Goal: Transaction & Acquisition: Purchase product/service

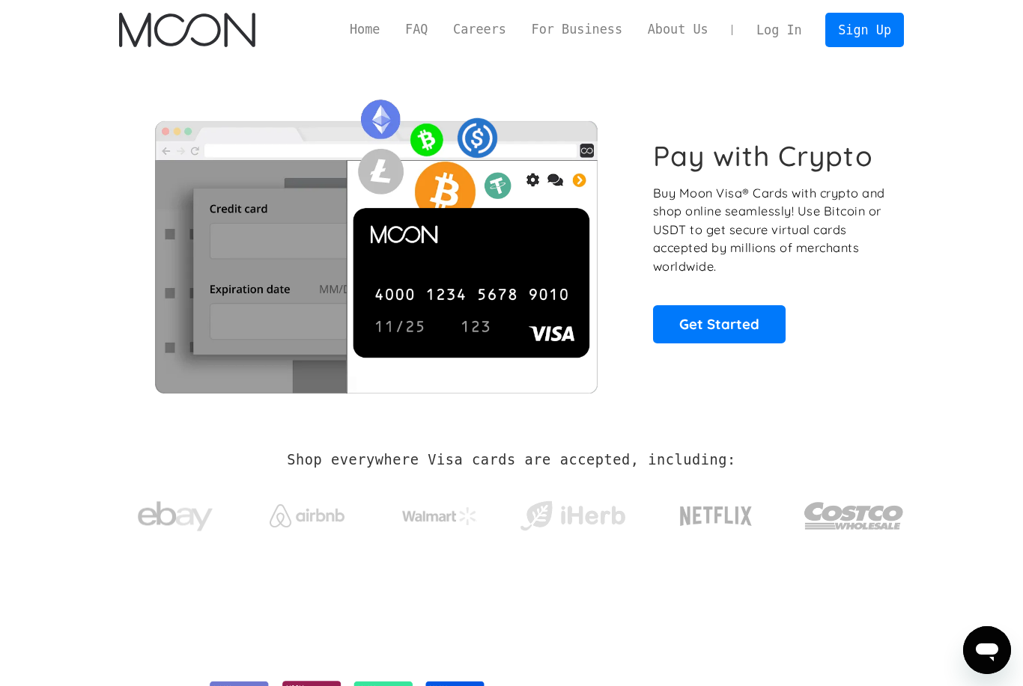
click at [886, 30] on link "Sign Up" at bounding box center [864, 30] width 78 height 34
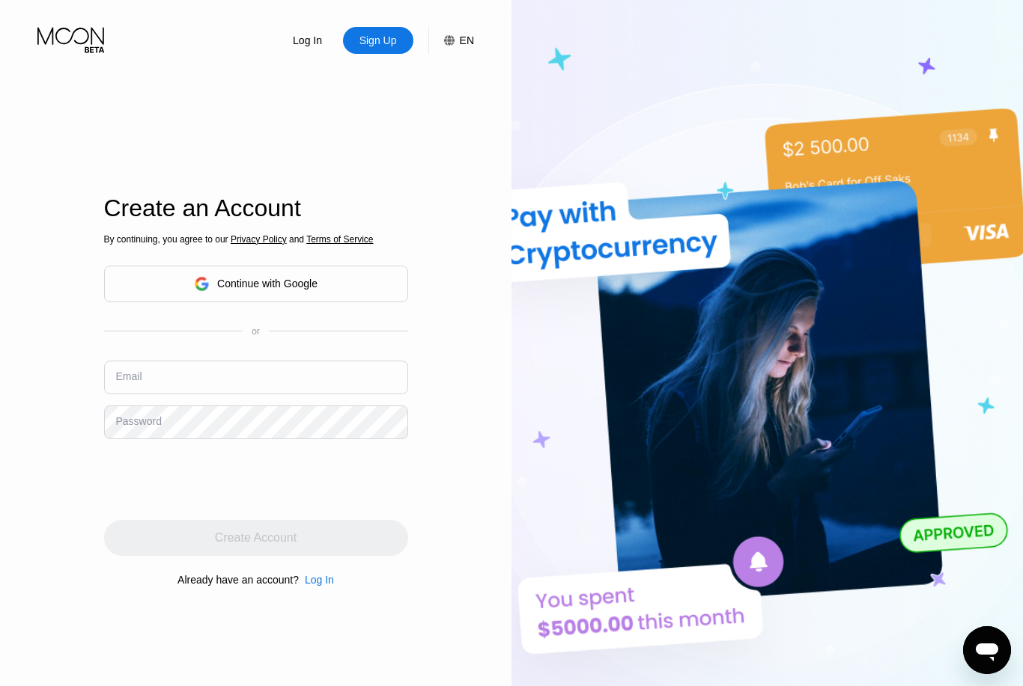
click at [327, 302] on div "Continue with Google" at bounding box center [256, 284] width 304 height 37
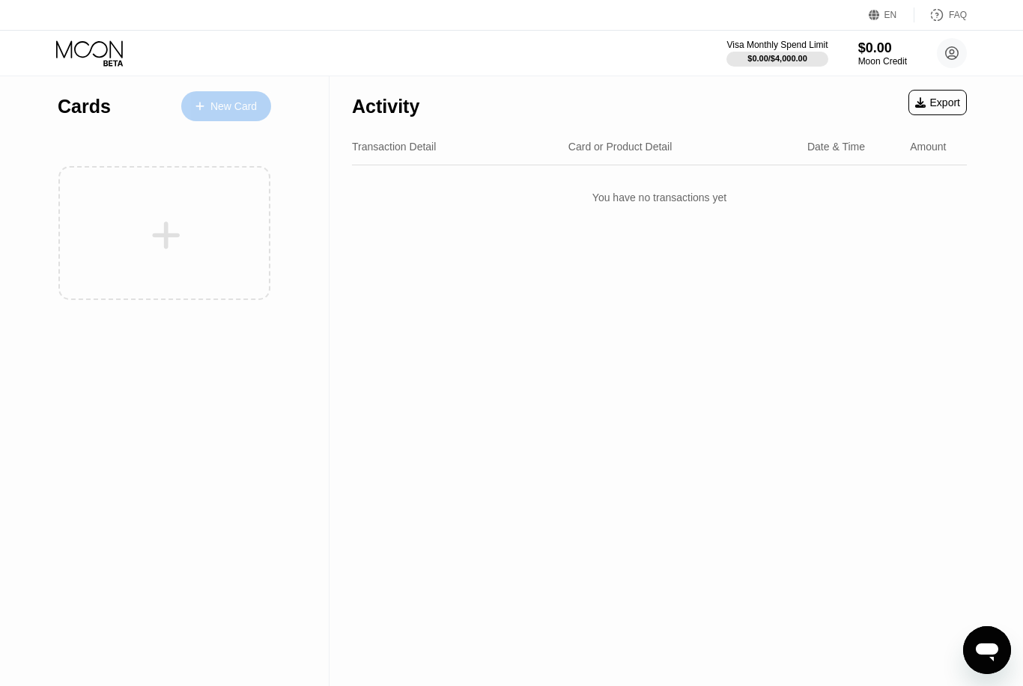
click at [216, 106] on div "New Card" at bounding box center [233, 106] width 46 height 13
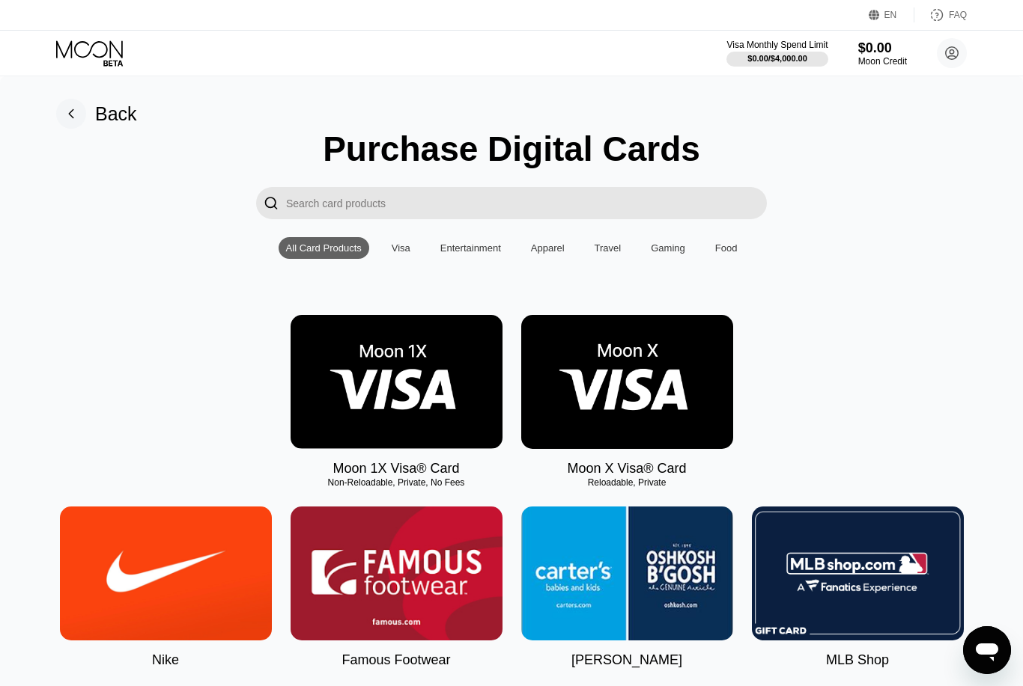
click at [679, 379] on img at bounding box center [627, 382] width 212 height 134
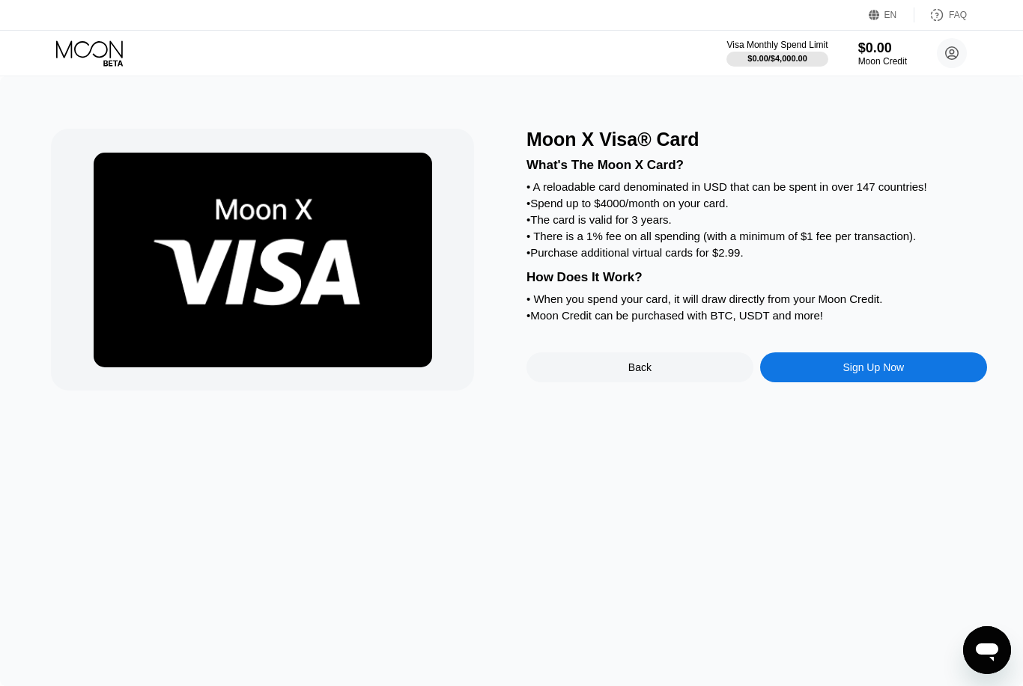
click at [667, 381] on div "Back" at bounding box center [639, 368] width 227 height 30
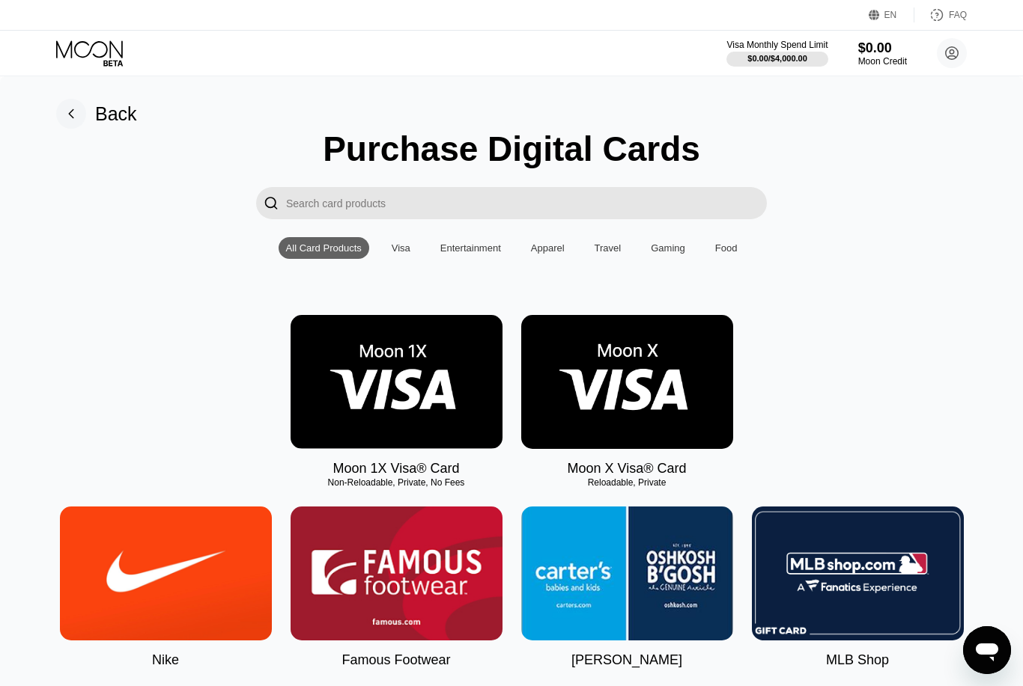
click at [451, 385] on img at bounding box center [396, 382] width 212 height 134
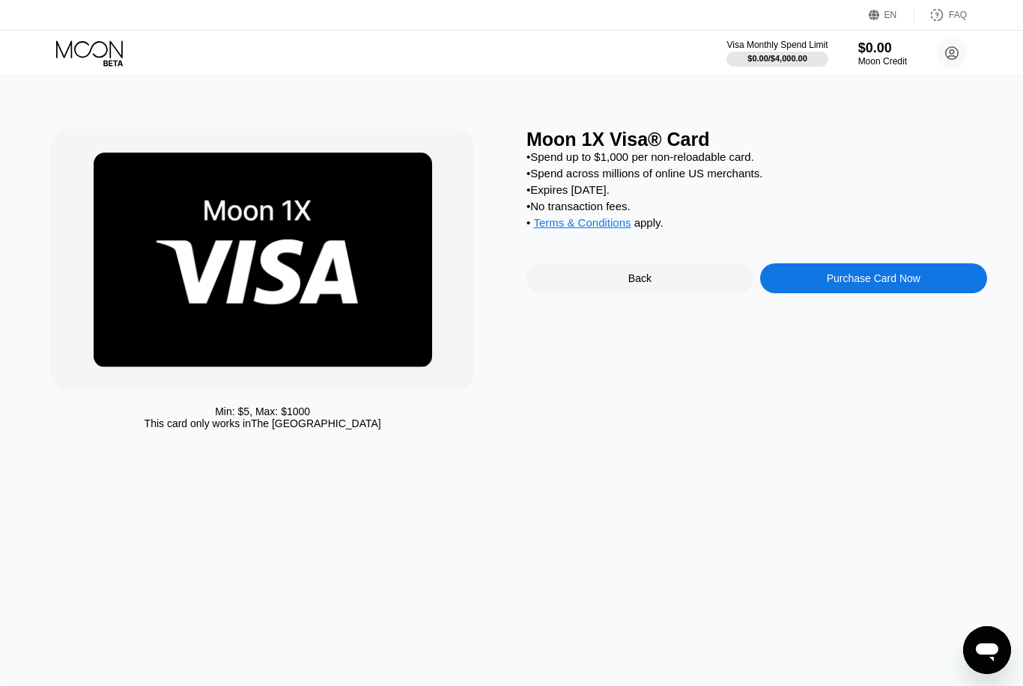
click at [906, 284] on div "Purchase Card Now" at bounding box center [873, 278] width 94 height 12
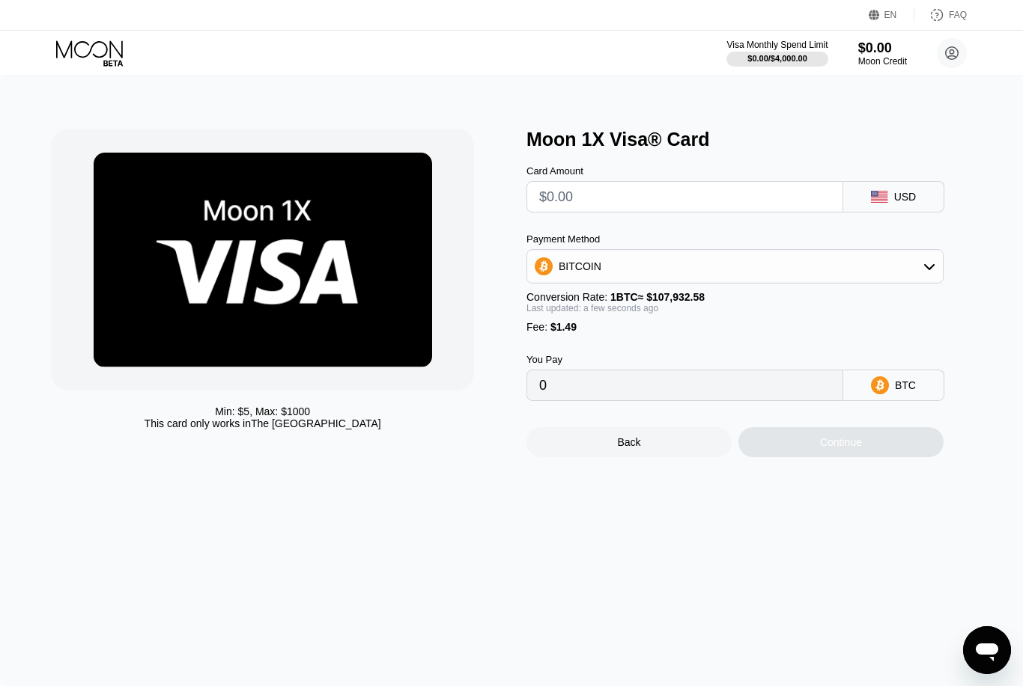
click at [731, 211] on input "text" at bounding box center [684, 197] width 291 height 30
type input "$3"
type input "0.00004161"
type input "$30"
type input "0.00029176"
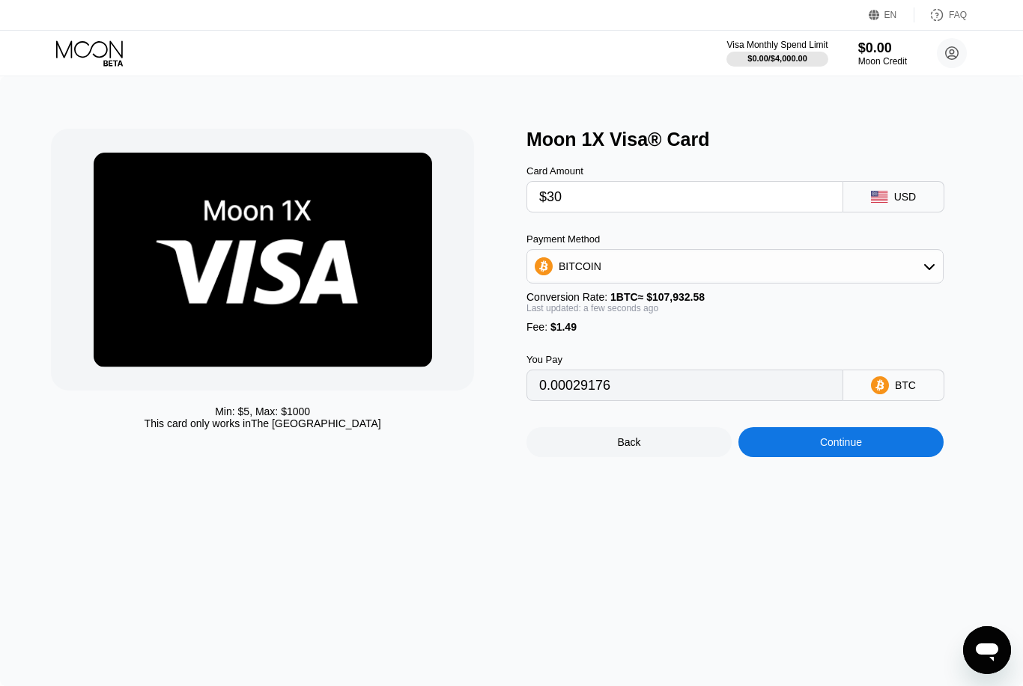
type input "$30"
click at [743, 281] on div "BITCOIN" at bounding box center [734, 267] width 415 height 30
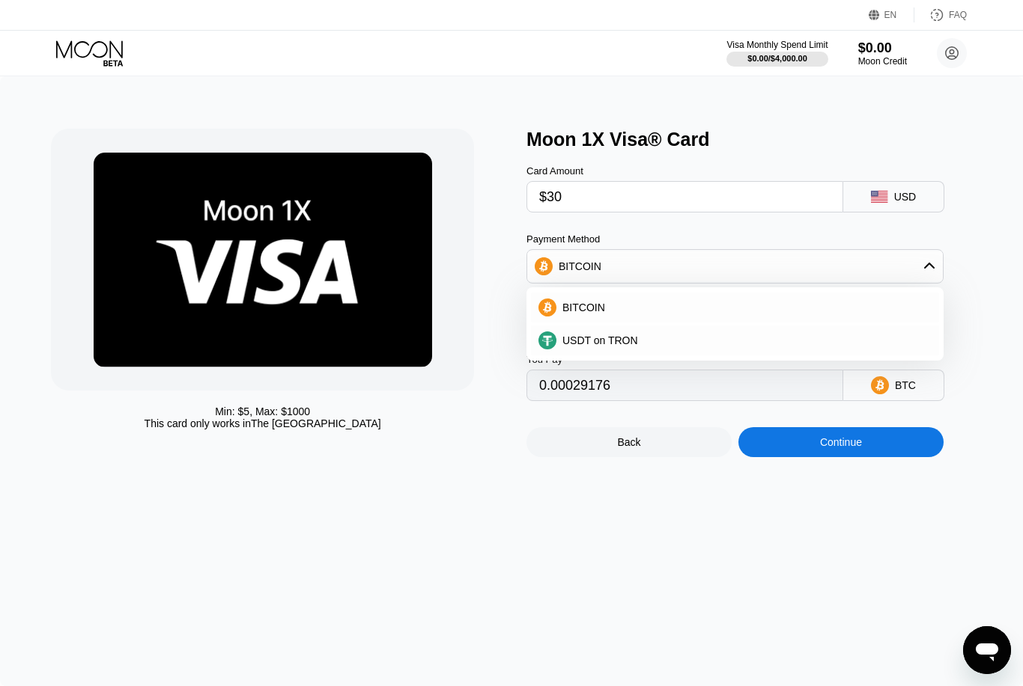
click at [731, 356] on div "USDT on TRON" at bounding box center [735, 341] width 408 height 30
type input "31.81"
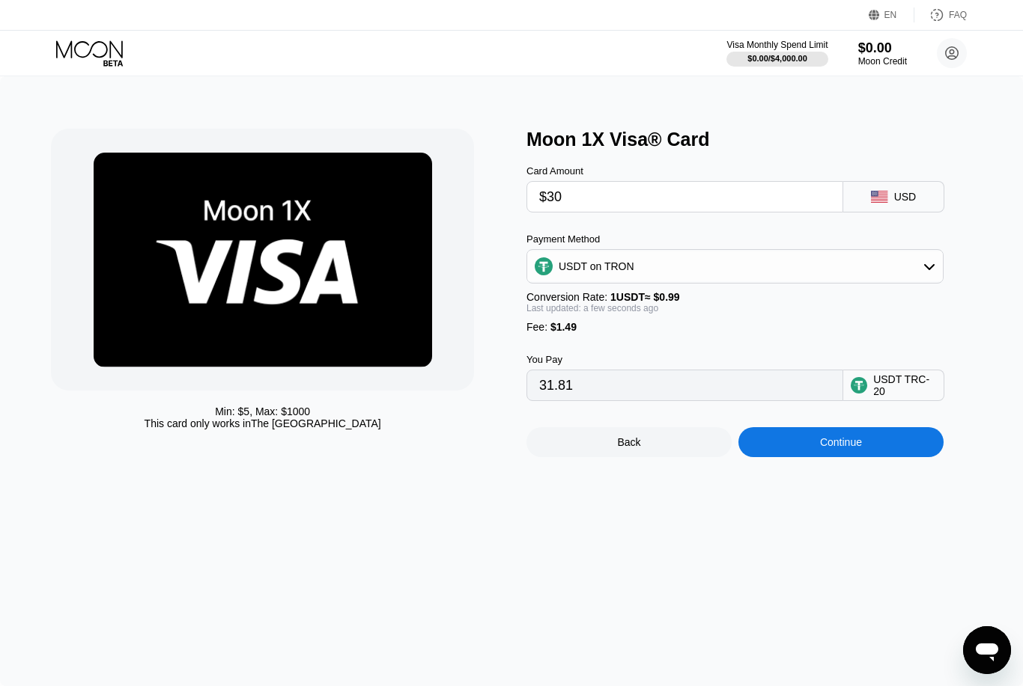
click at [886, 457] on div "Continue" at bounding box center [840, 442] width 205 height 30
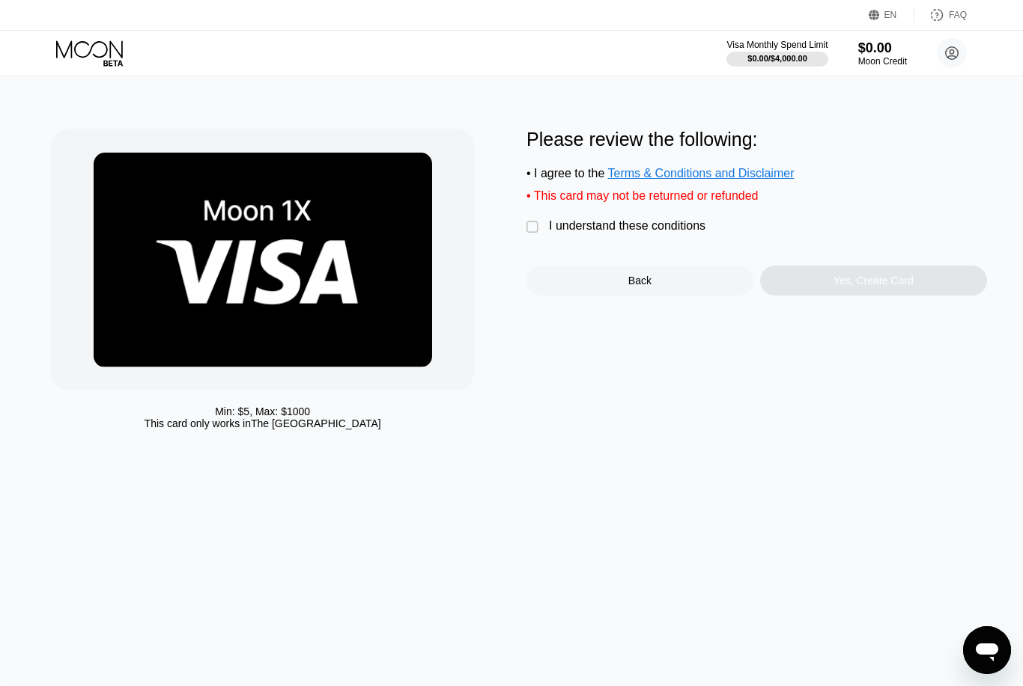
click at [675, 229] on div "I understand these conditions" at bounding box center [627, 225] width 156 height 13
click at [895, 296] on div "Yes, Create Card" at bounding box center [873, 281] width 227 height 30
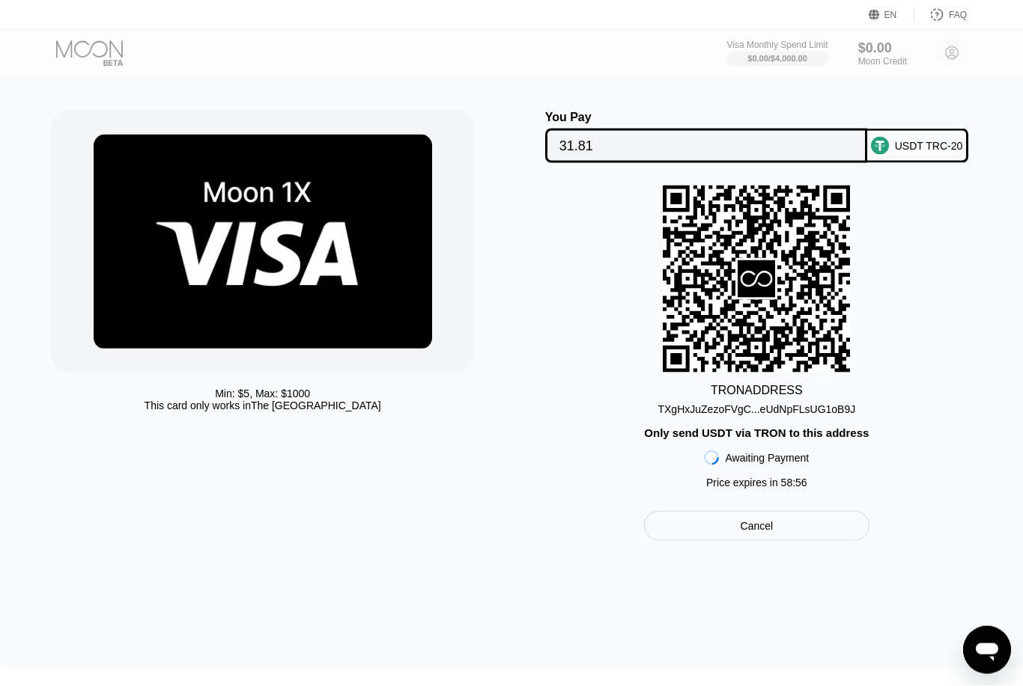
scroll to position [19, 0]
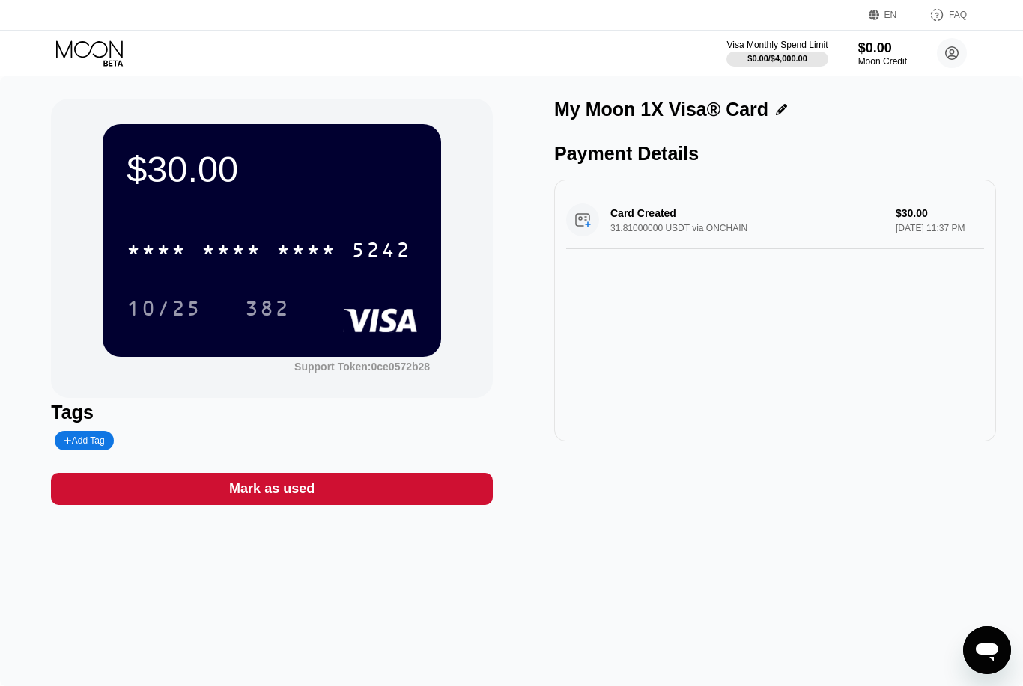
click at [373, 263] on div "5242" at bounding box center [381, 252] width 60 height 24
click at [345, 296] on div "10/25 382" at bounding box center [272, 308] width 290 height 37
click at [794, 228] on div "Card Created 31.81000000 USDT via ONCHAIN $30.00 Aug 19, 2025 11:37 PM" at bounding box center [775, 221] width 418 height 58
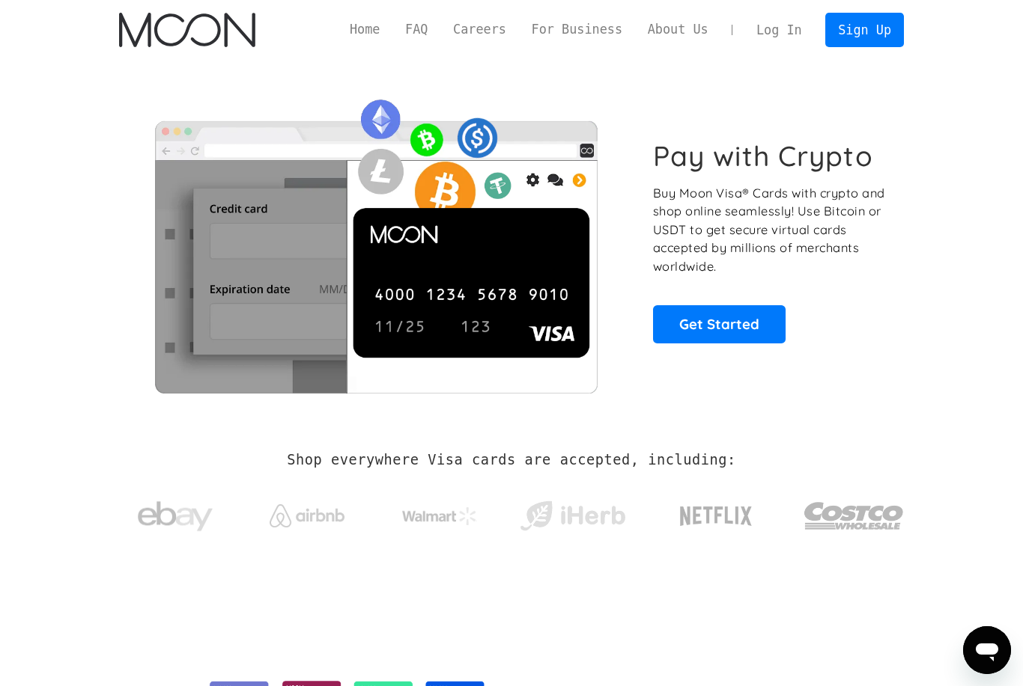
click at [788, 21] on link "Log In" at bounding box center [778, 29] width 70 height 33
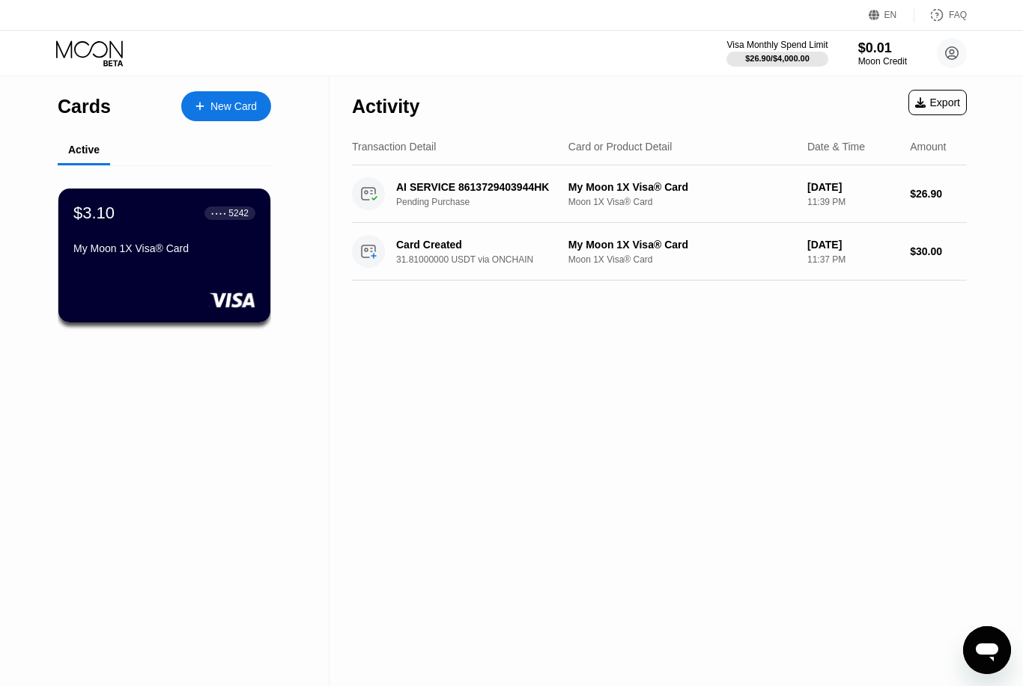
click at [244, 106] on div "New Card" at bounding box center [233, 106] width 46 height 13
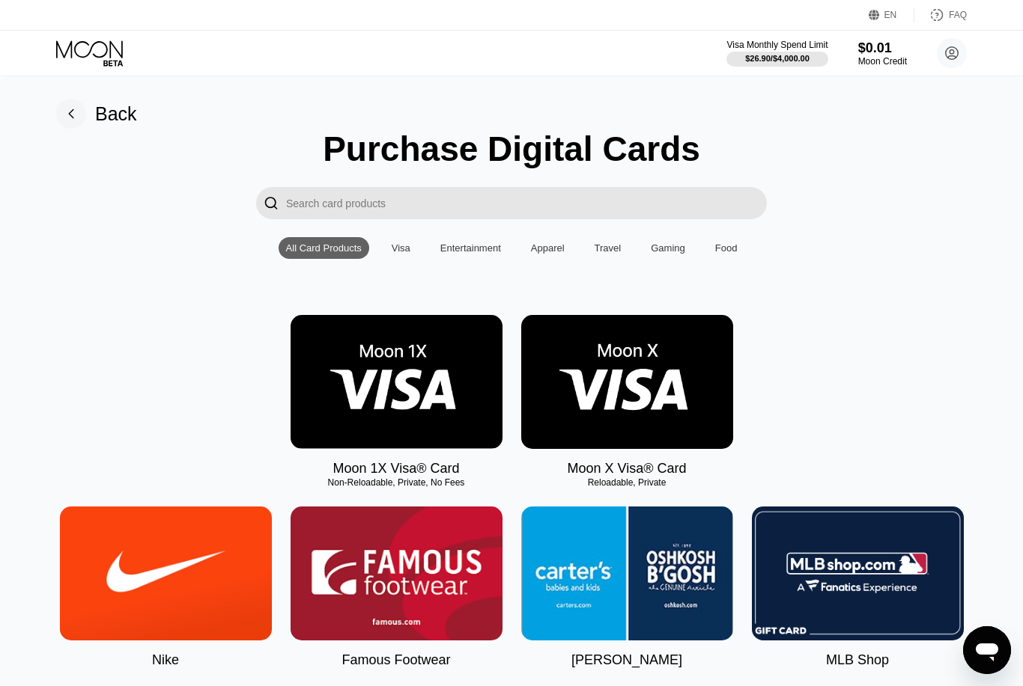
click at [452, 376] on img at bounding box center [396, 382] width 212 height 134
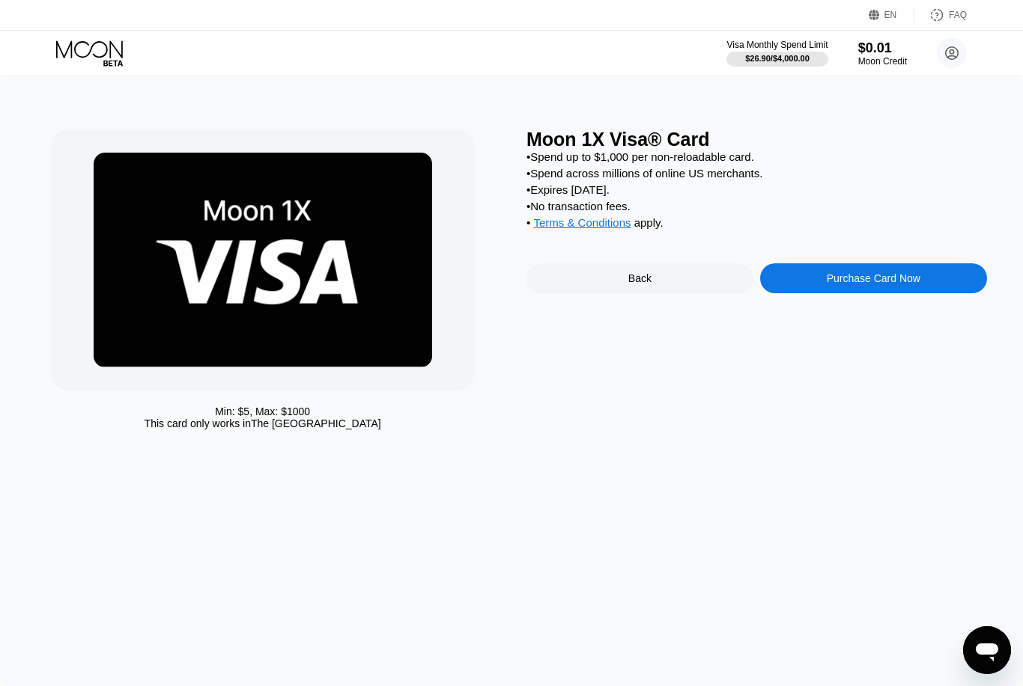
click at [885, 284] on div "Purchase Card Now" at bounding box center [873, 278] width 94 height 12
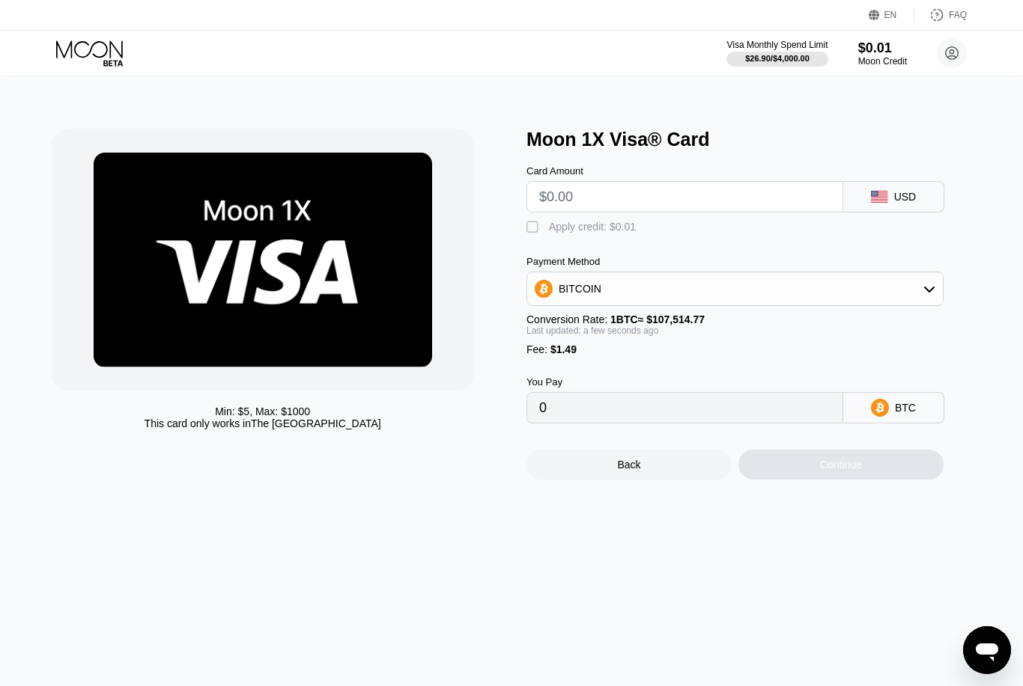
click at [734, 196] on input "text" at bounding box center [684, 197] width 291 height 30
type input "$2"
type input "0.00003247"
type input "0"
type input "$1"
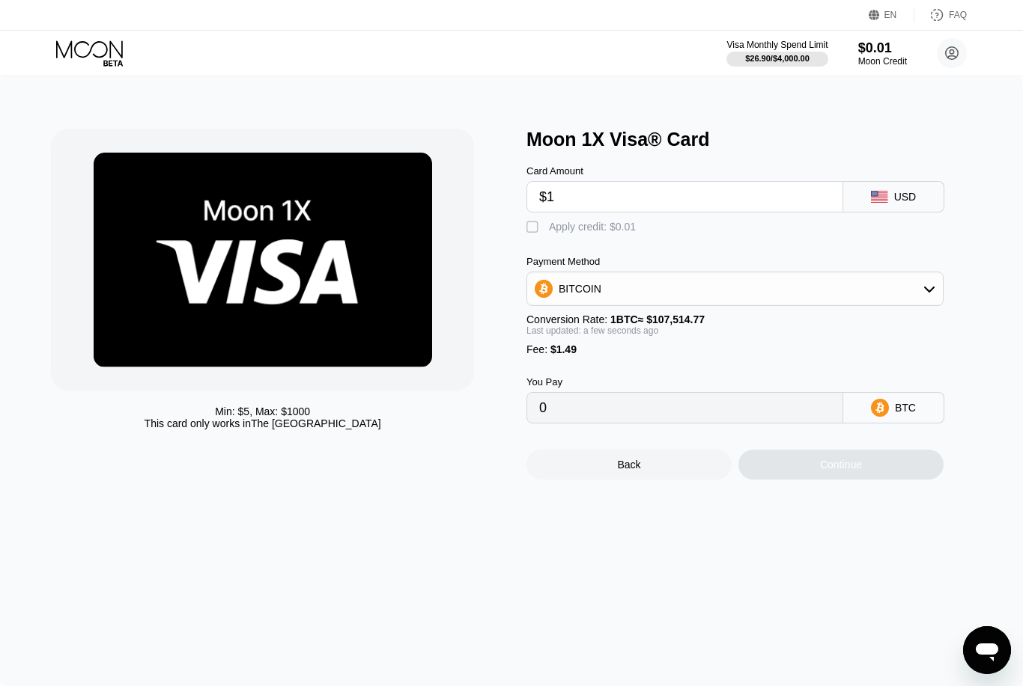
type input "0.00002316"
type input "$10"
type input "0.00010687"
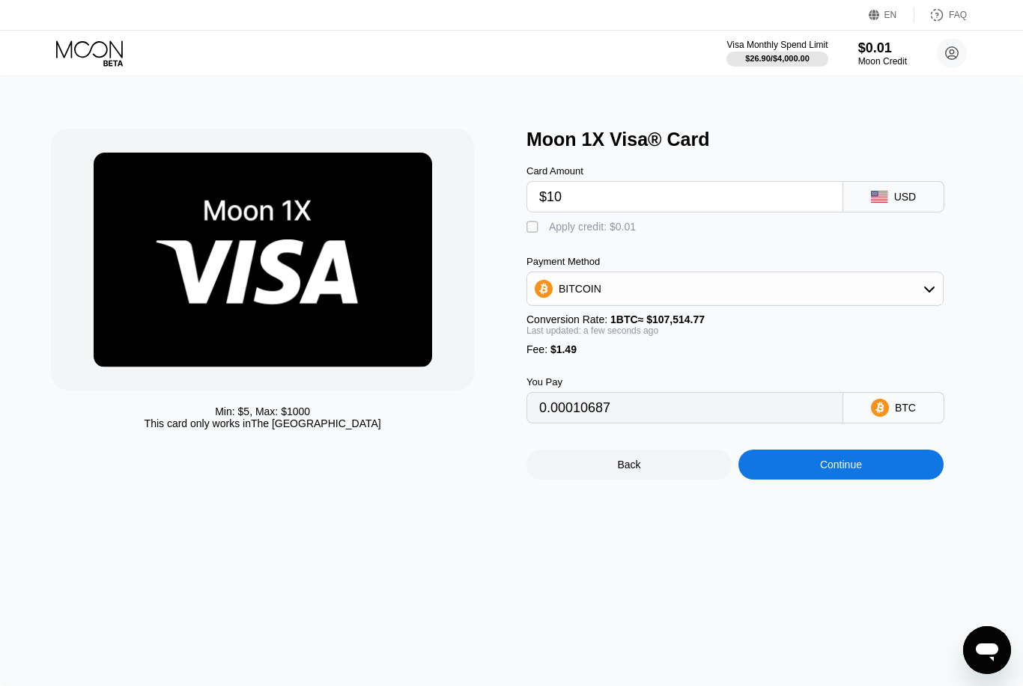
type input "$10"
click at [837, 290] on div "BITCOIN" at bounding box center [734, 289] width 415 height 30
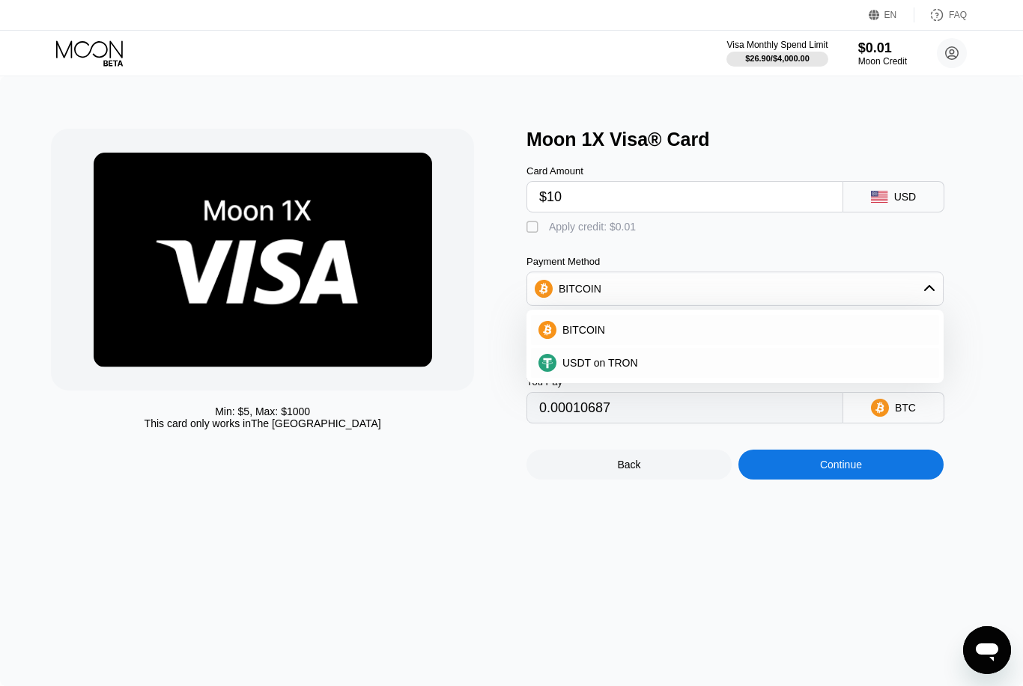
click at [658, 362] on div "USDT on TRON" at bounding box center [743, 363] width 375 height 12
type input "11.61"
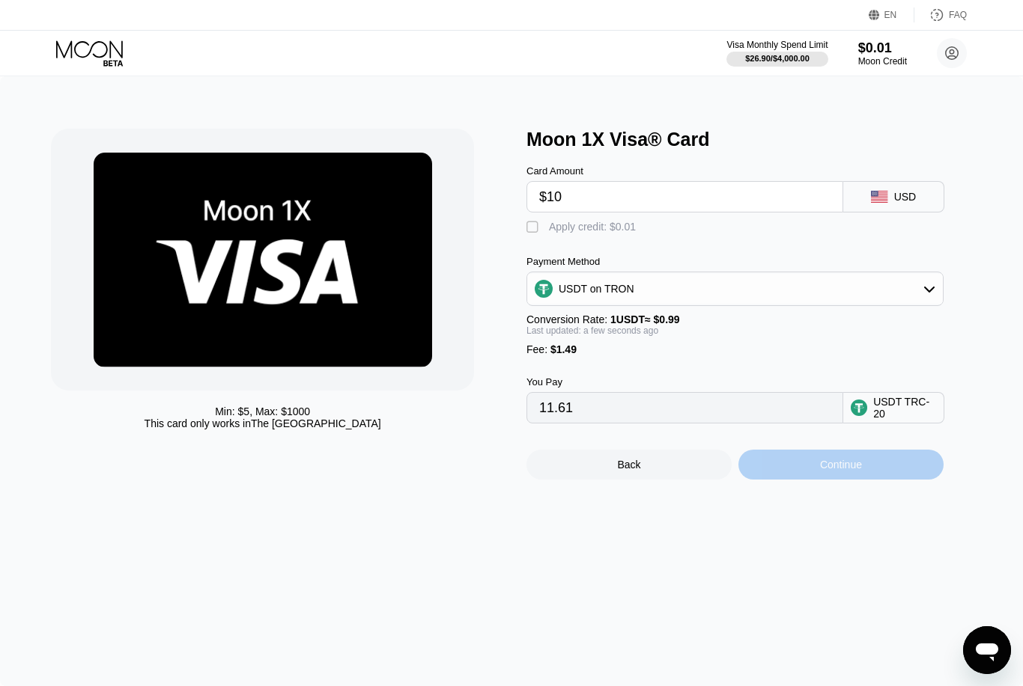
click at [892, 478] on div "Continue" at bounding box center [840, 465] width 205 height 30
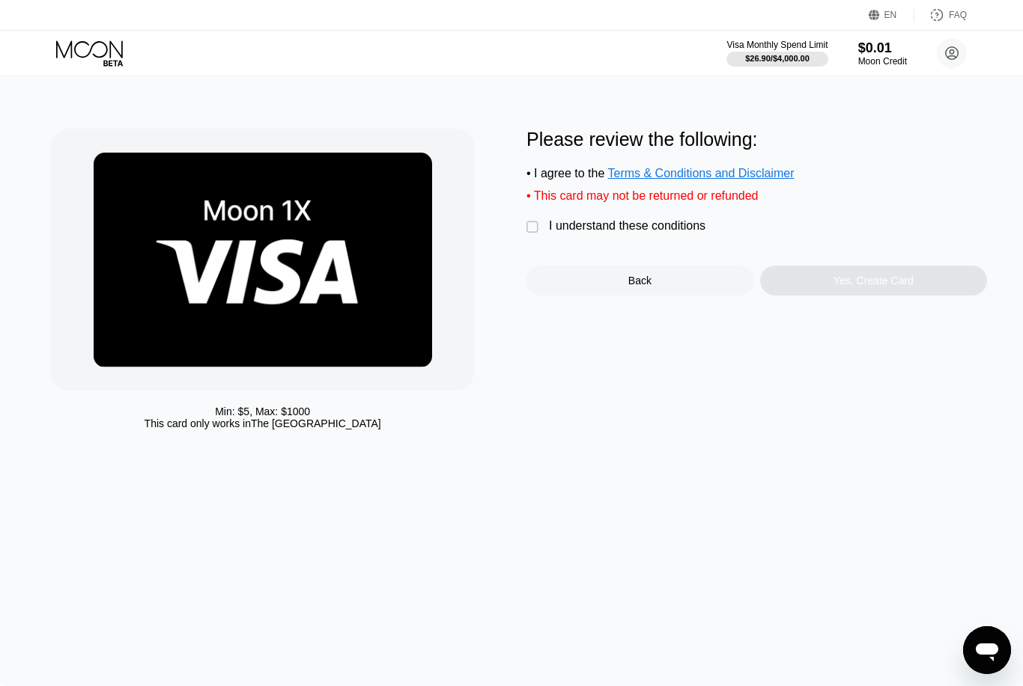
click at [703, 225] on div "I understand these conditions" at bounding box center [627, 225] width 156 height 13
click at [872, 281] on div "Yes, Create Card" at bounding box center [873, 281] width 80 height 12
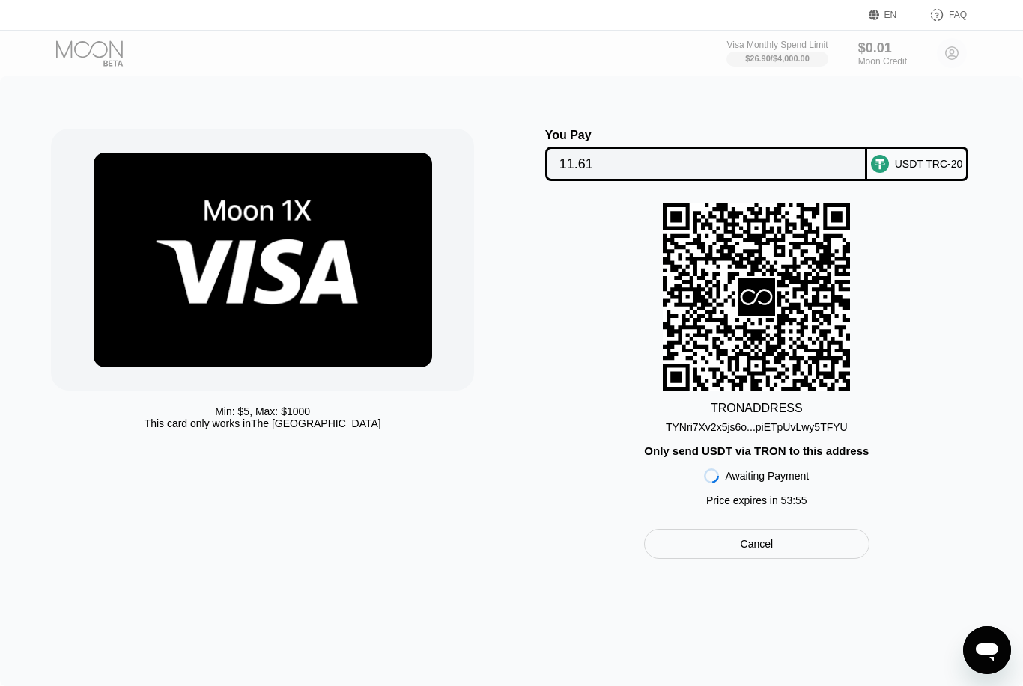
click at [770, 299] on icon at bounding box center [756, 297] width 32 height 16
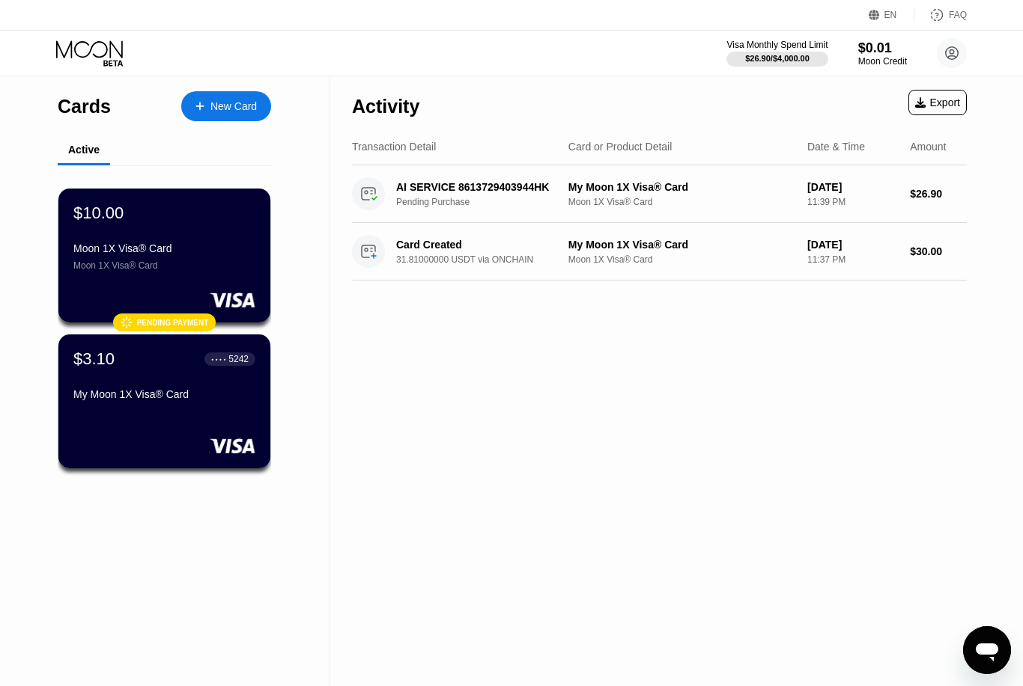
click at [80, 255] on div "Moon 1X Visa® Card" at bounding box center [164, 249] width 182 height 12
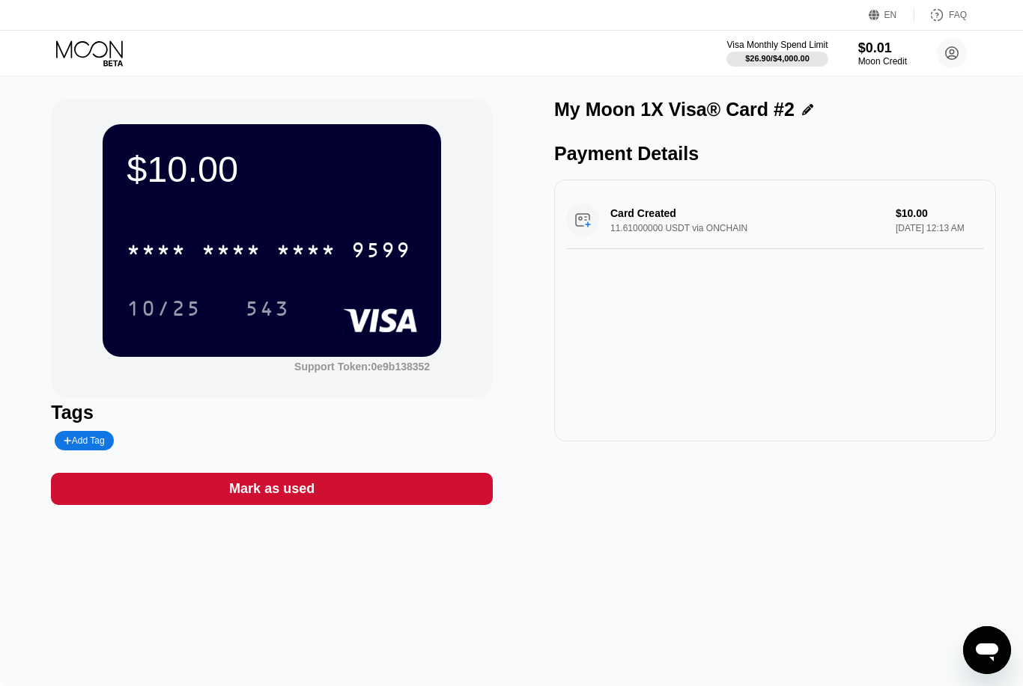
click at [219, 246] on div "* * * *" at bounding box center [231, 252] width 60 height 24
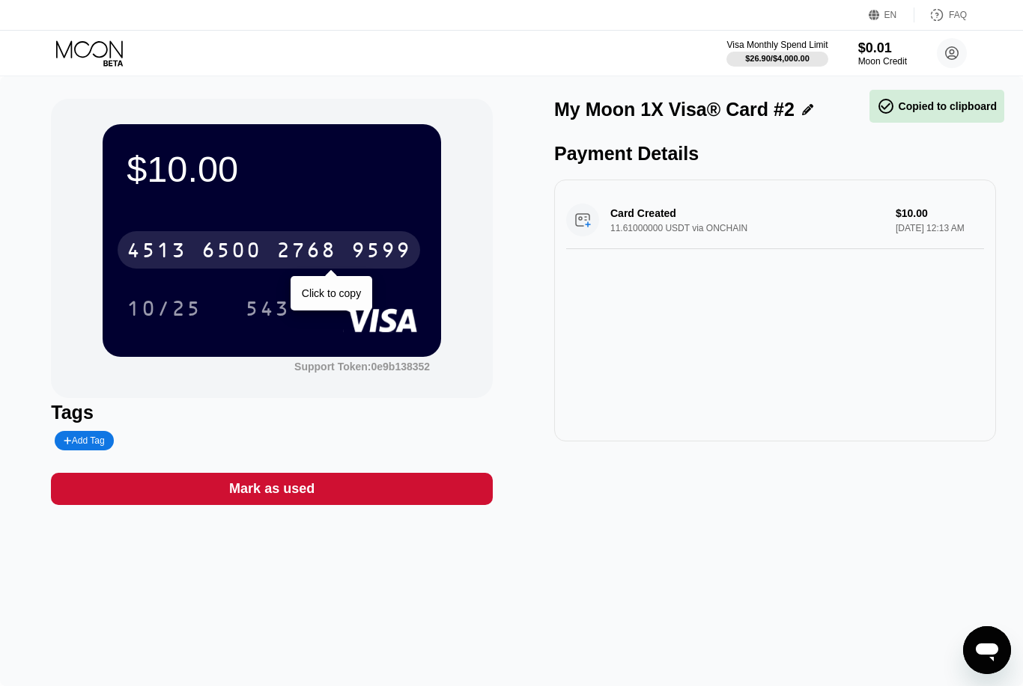
click at [337, 302] on div "10/25 543" at bounding box center [272, 308] width 290 height 37
click at [344, 297] on div "10/25 543" at bounding box center [272, 308] width 290 height 37
click at [337, 281] on div "Click to copy" at bounding box center [331, 293] width 82 height 34
click at [335, 284] on div "Click to copy" at bounding box center [331, 293] width 82 height 34
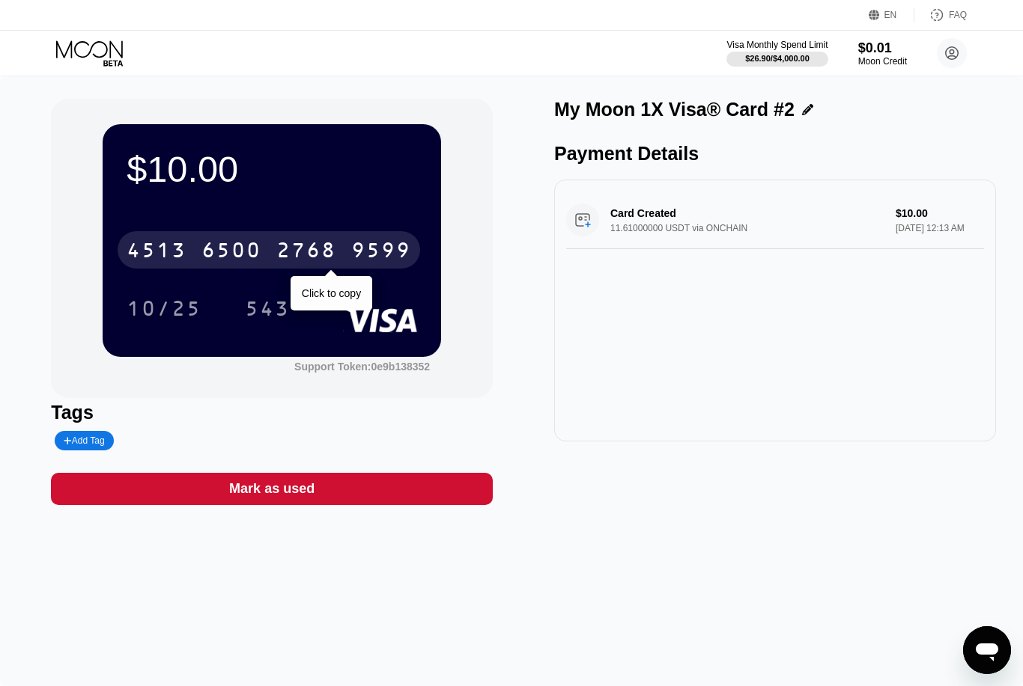
click at [327, 302] on div "10/25 543" at bounding box center [272, 308] width 290 height 37
click at [503, 237] on div "$10.00 4513 6500 2768 9599 Click to copy 10/25 543 Support Token: 0e9b138352 Ta…" at bounding box center [511, 302] width 920 height 406
click at [351, 297] on div "10/25 543" at bounding box center [272, 308] width 290 height 37
click at [352, 290] on div "10/25 543" at bounding box center [272, 308] width 290 height 37
click at [473, 372] on div "$10.00 4513 6500 2768 9599 Click to copy 10/25 543 Support Token: 0e9b138352" at bounding box center [272, 248] width 442 height 299
